Goal: Entertainment & Leisure: Consume media (video, audio)

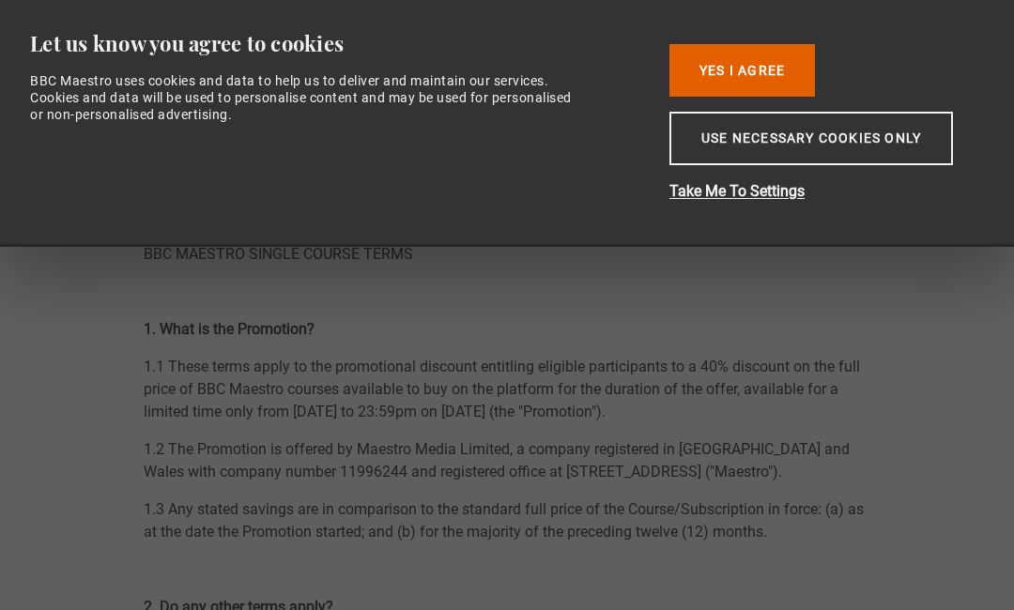
click at [839, 65] on div "Use necessary cookies only Allow selection Yes I Agree Take Me To Settings" at bounding box center [820, 123] width 301 height 159
click at [894, 147] on button "Use necessary cookies only" at bounding box center [812, 139] width 284 height 54
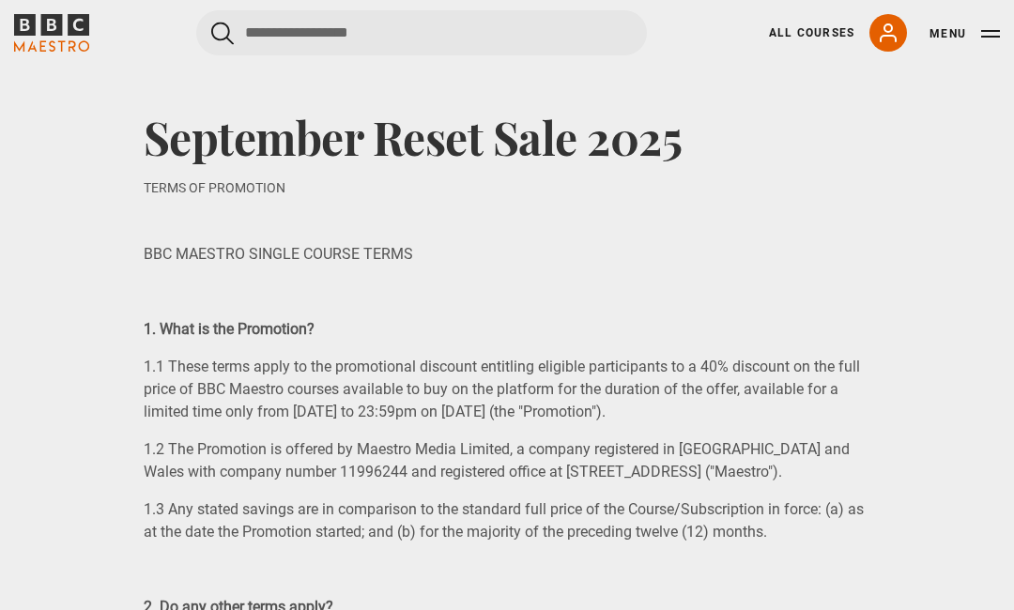
click at [54, 30] on icon "BBC Maestro" at bounding box center [51, 33] width 75 height 38
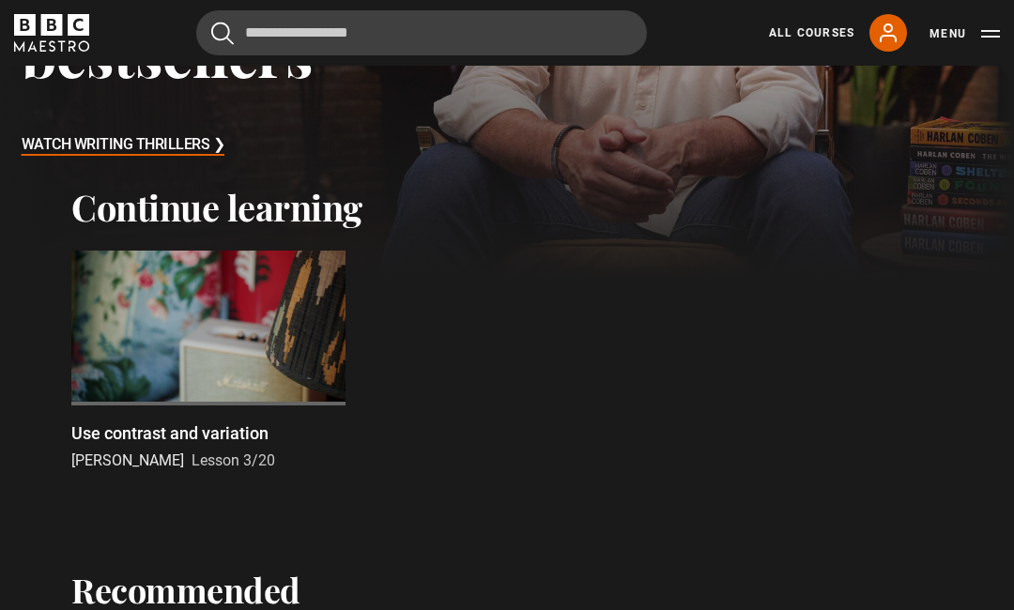
scroll to position [356, 0]
click at [228, 332] on div at bounding box center [208, 329] width 274 height 154
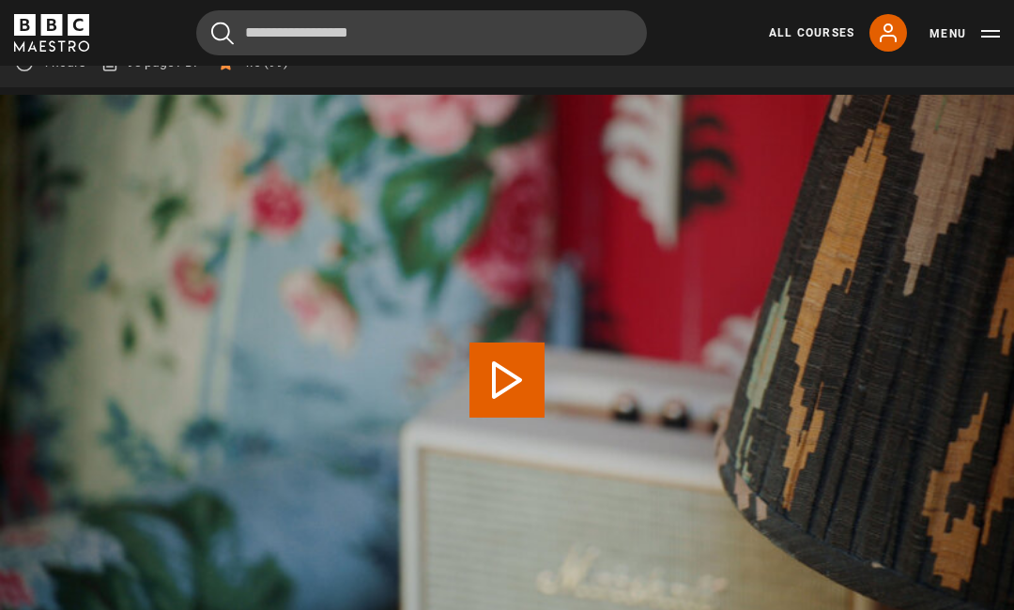
scroll to position [801, 0]
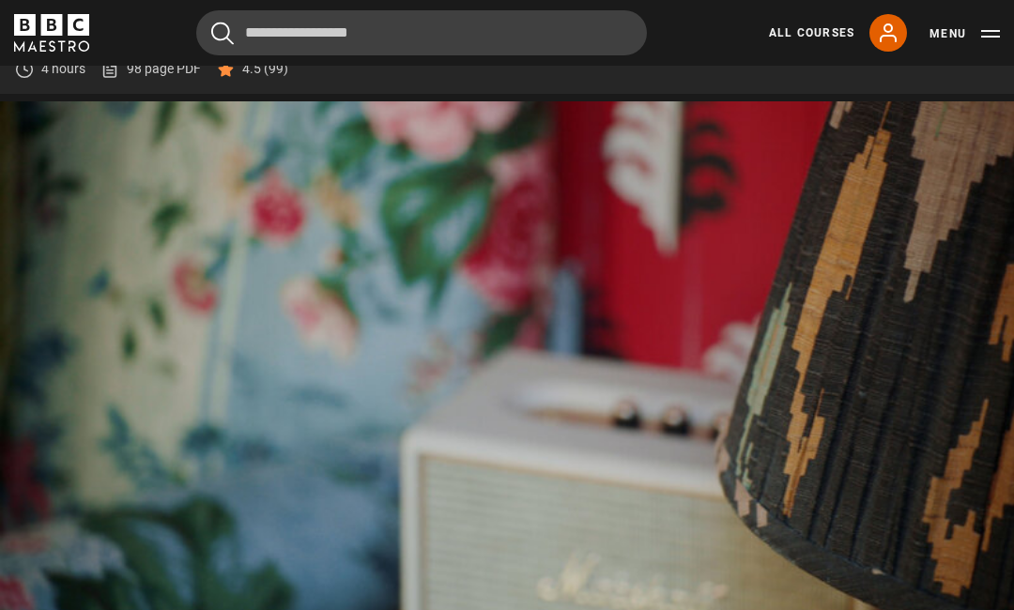
click at [844, 205] on video-js "Video Player is loading. Play Lesson Use contrast and variation 10s Skip Back 1…" at bounding box center [507, 386] width 1014 height 571
click at [641, 142] on video-js "Video Player is loading. Play Lesson Use contrast and variation 10s Skip Back 1…" at bounding box center [507, 386] width 1014 height 571
click at [827, 250] on video-js "Video Player is loading. Play Lesson Use contrast and variation 10s Skip Back 1…" at bounding box center [507, 386] width 1014 height 571
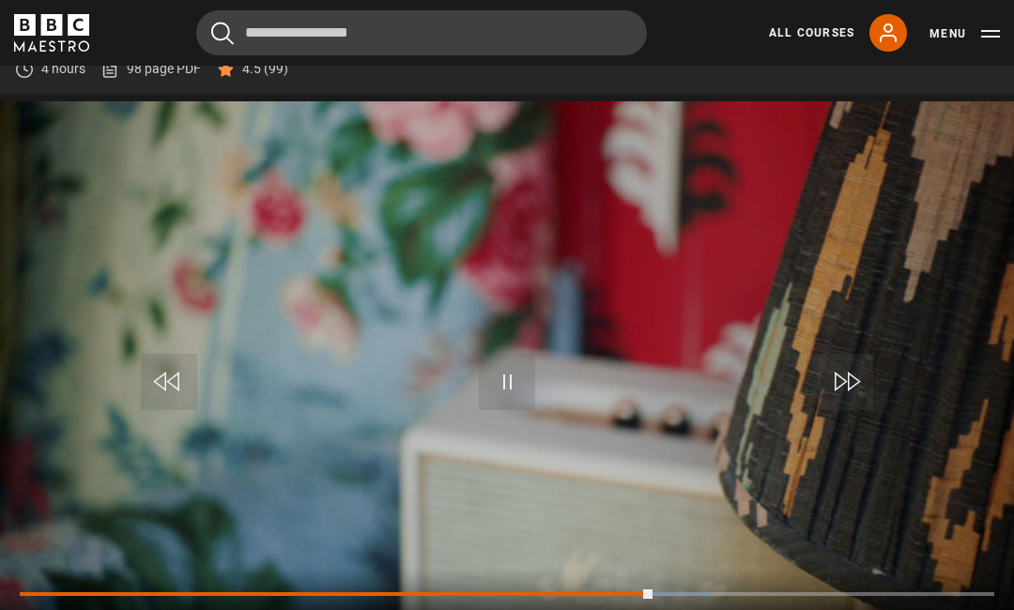
click at [763, 203] on video-js "Video Player is loading. Play Lesson Use contrast and variation 10s Skip Back 1…" at bounding box center [507, 386] width 1014 height 571
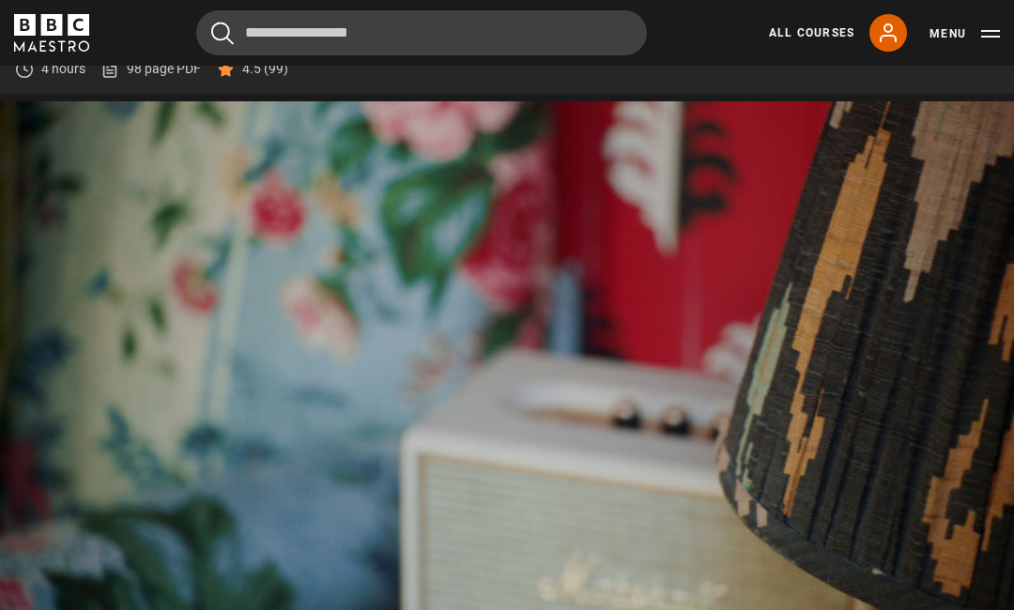
click at [766, 224] on video-js "Video Player is loading. Play Lesson Use contrast and variation 10s Skip Back 1…" at bounding box center [507, 386] width 1014 height 571
